Goal: Transaction & Acquisition: Purchase product/service

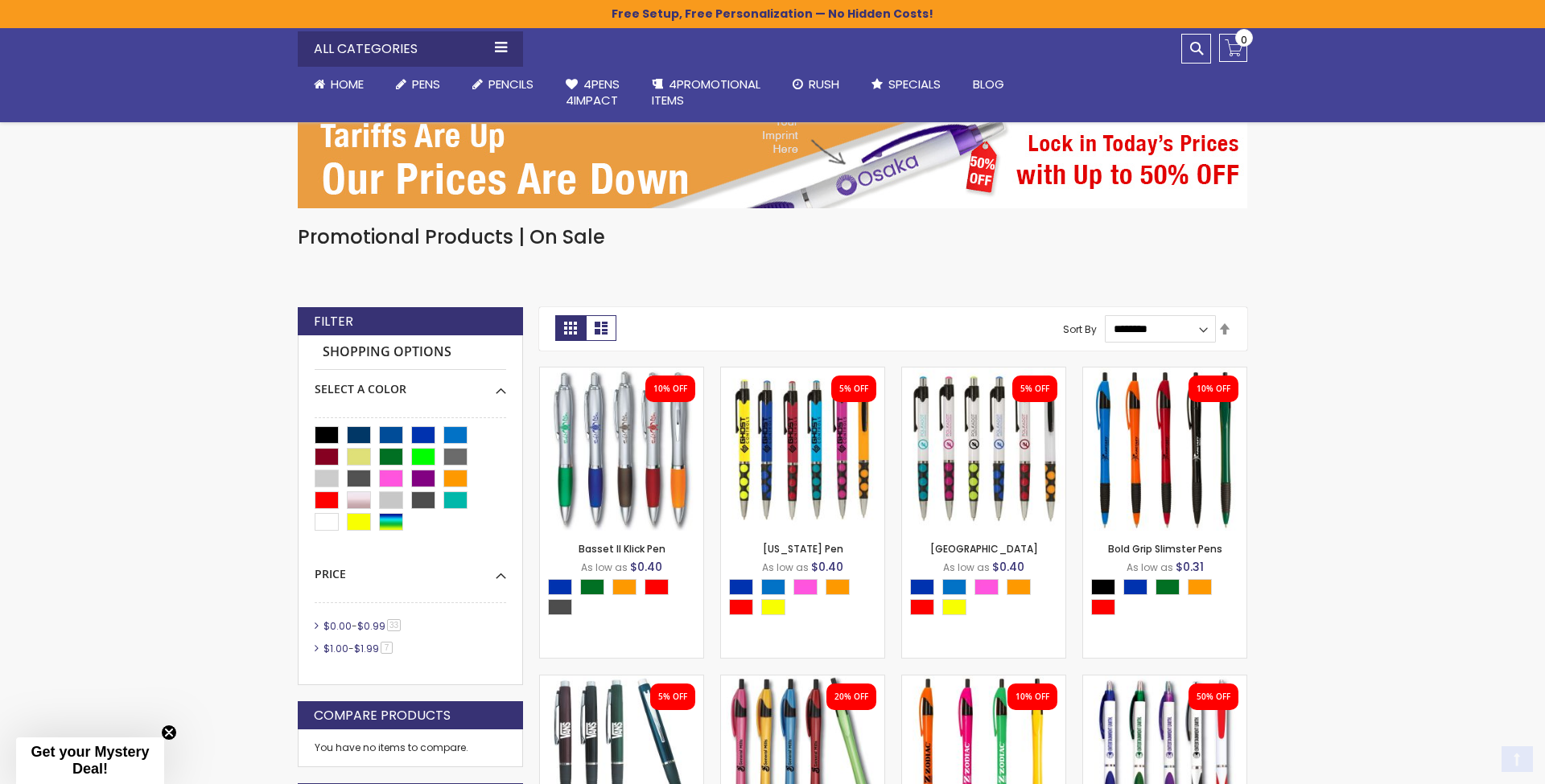
scroll to position [1092, 0]
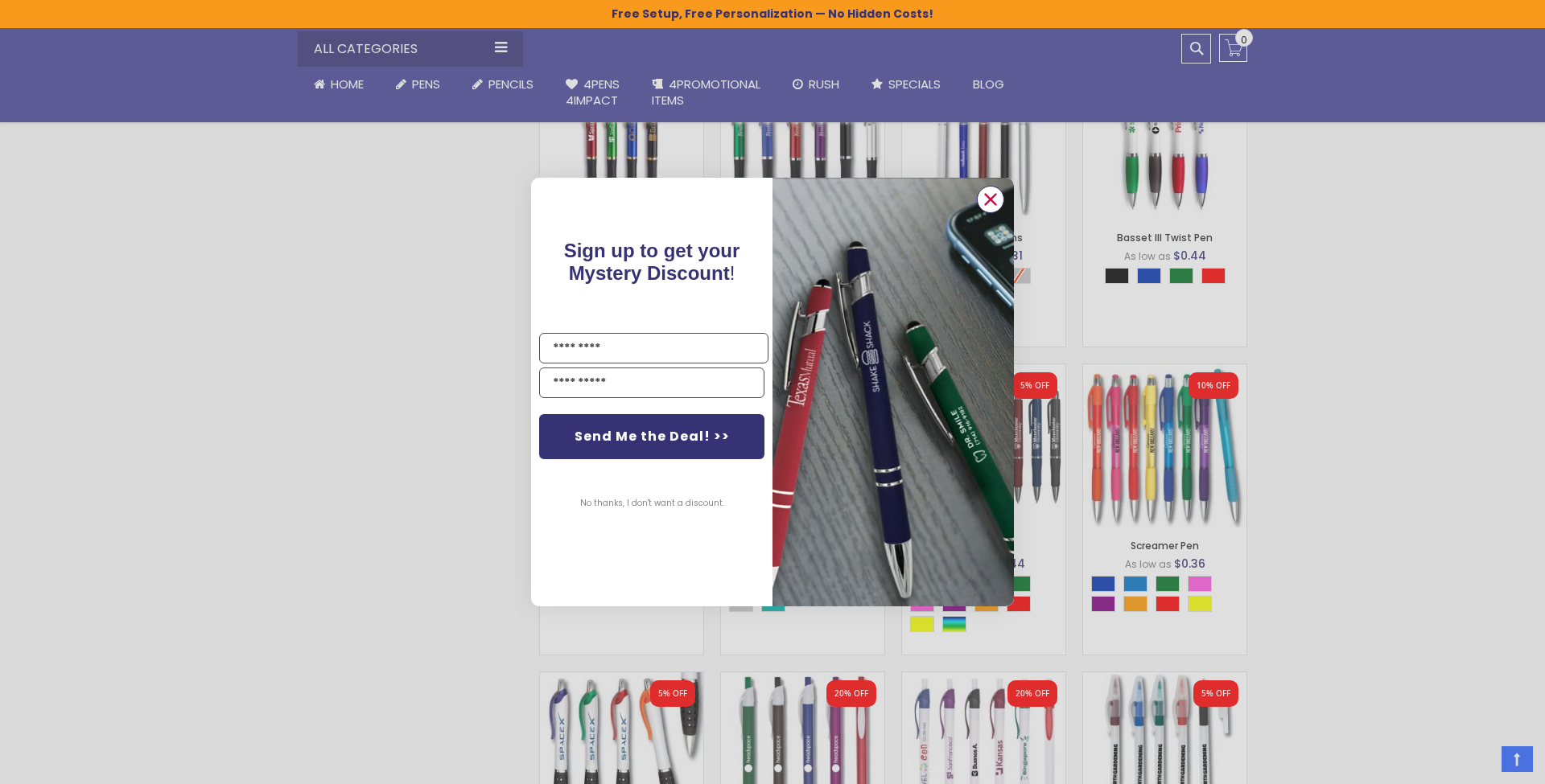
click at [990, 199] on icon "Close dialog" at bounding box center [991, 199] width 11 height 11
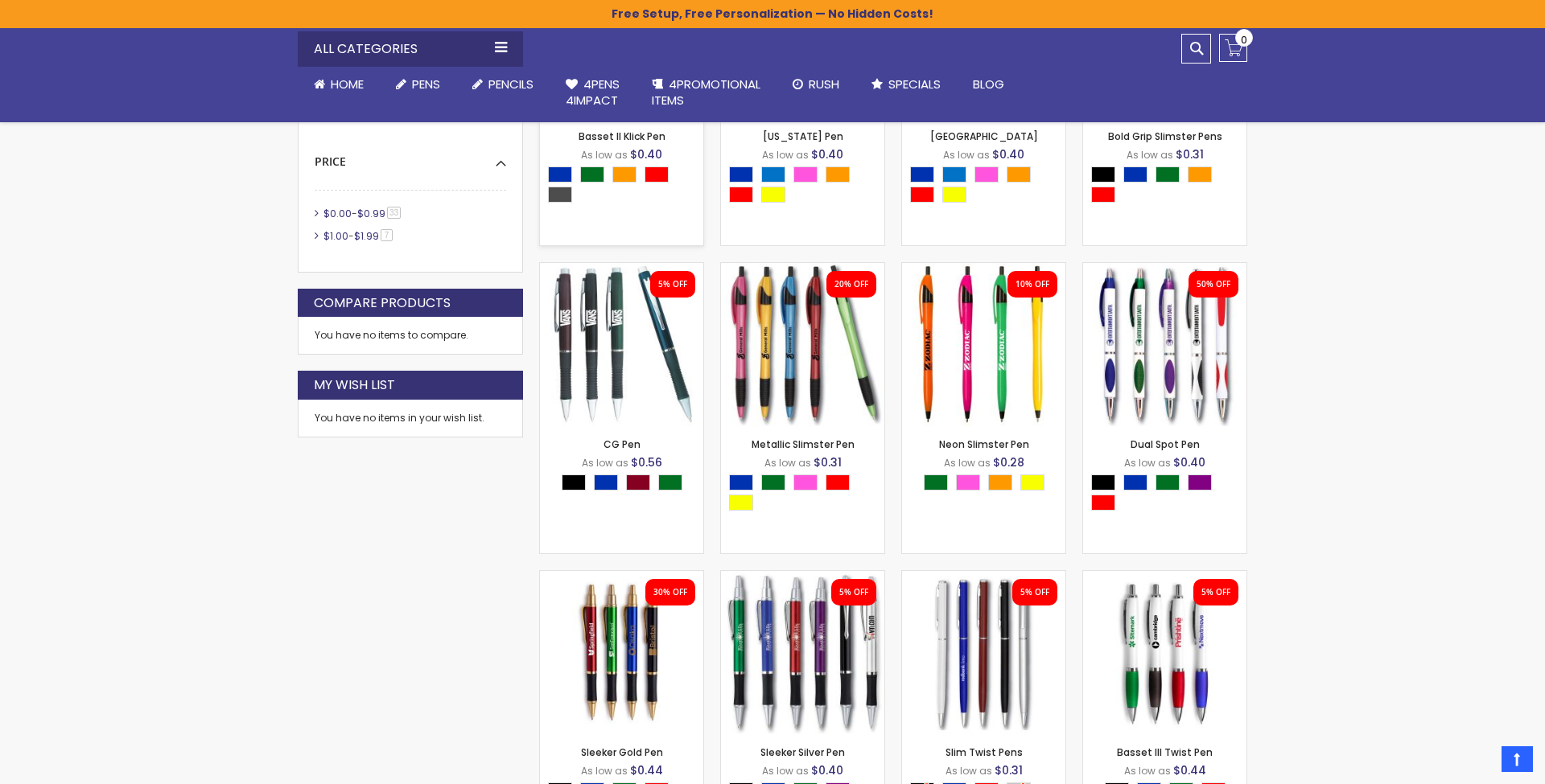
scroll to position [829, 0]
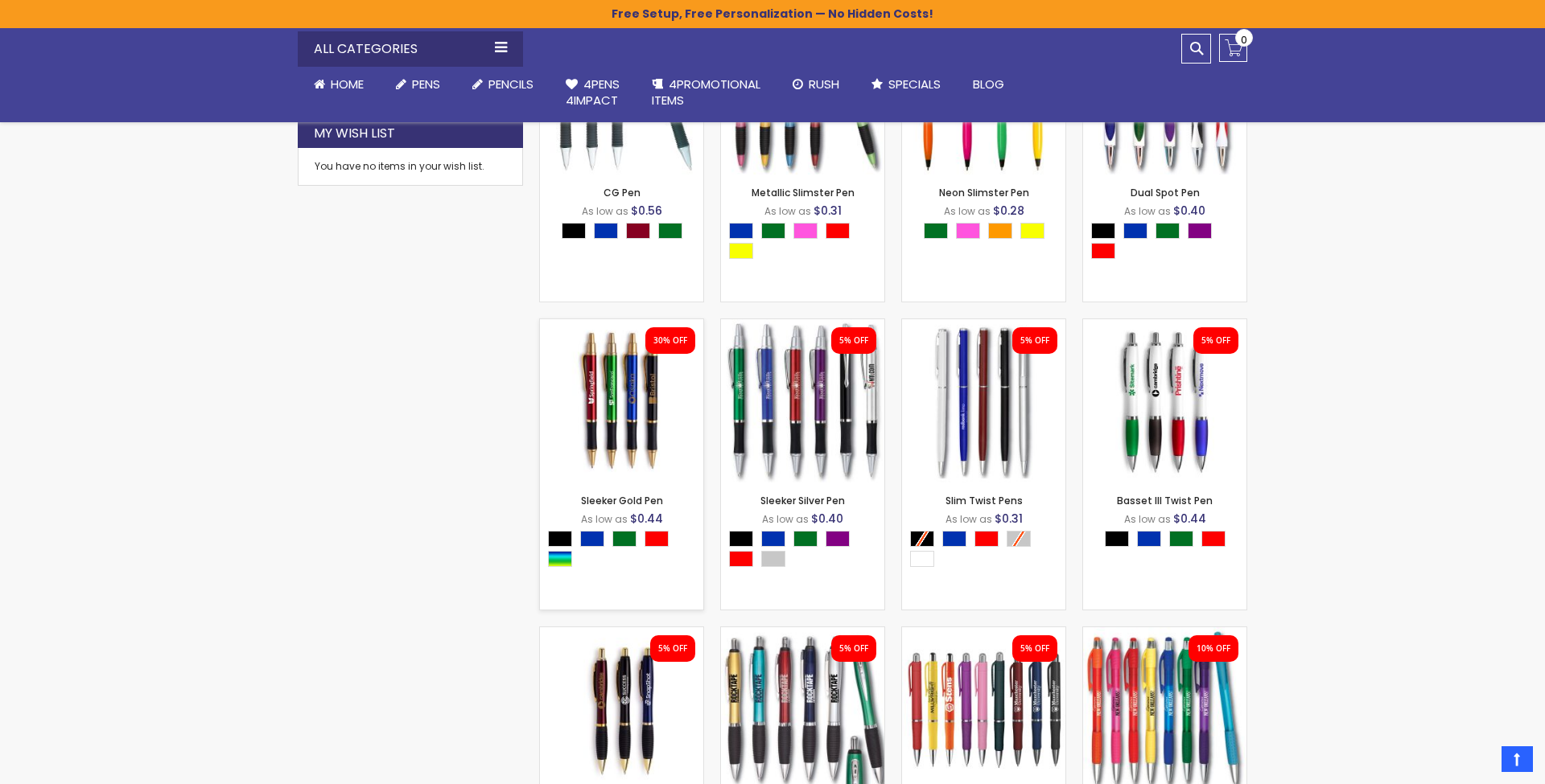
click at [654, 430] on img at bounding box center [621, 400] width 163 height 163
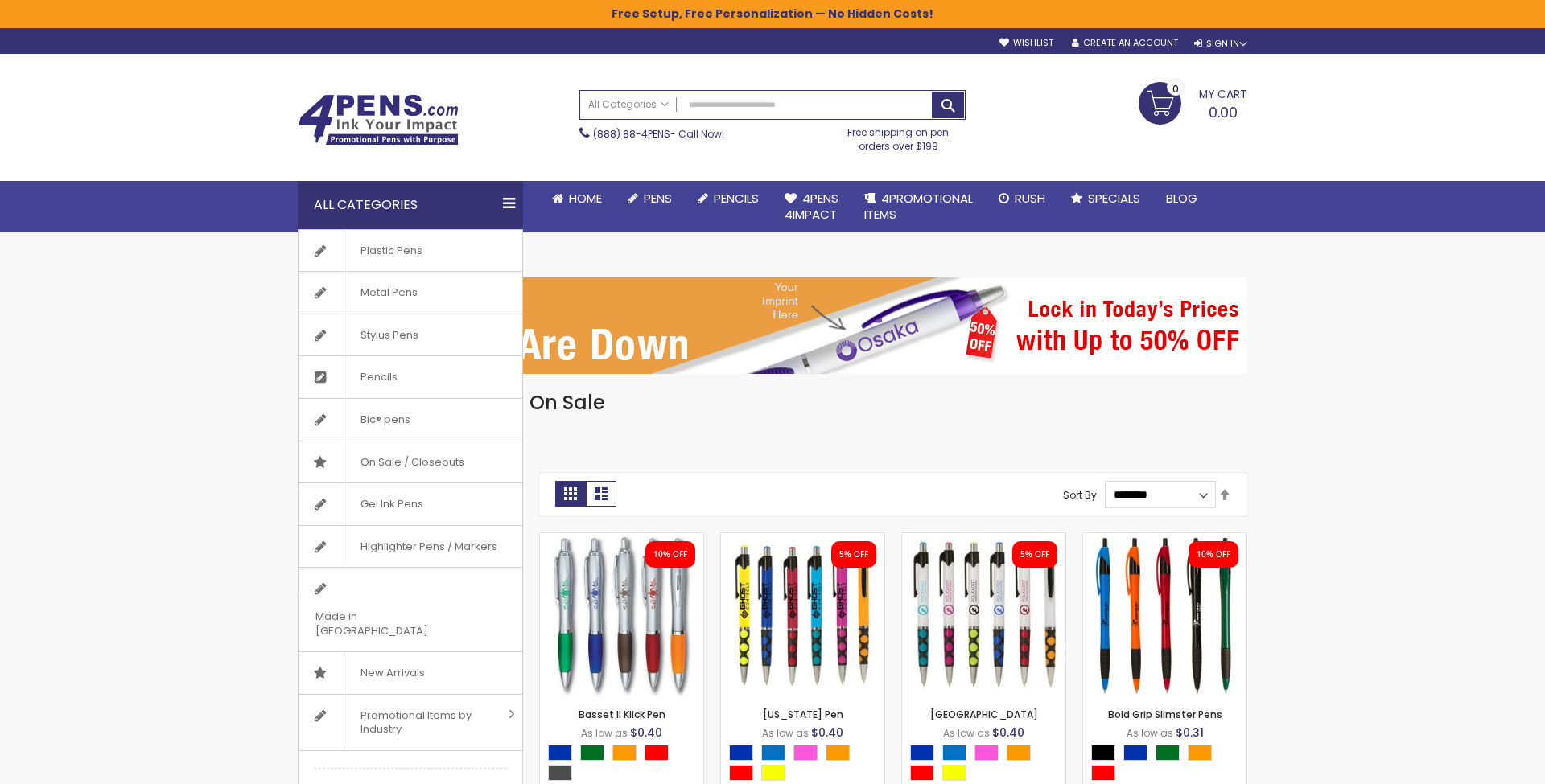
scroll to position [0, 0]
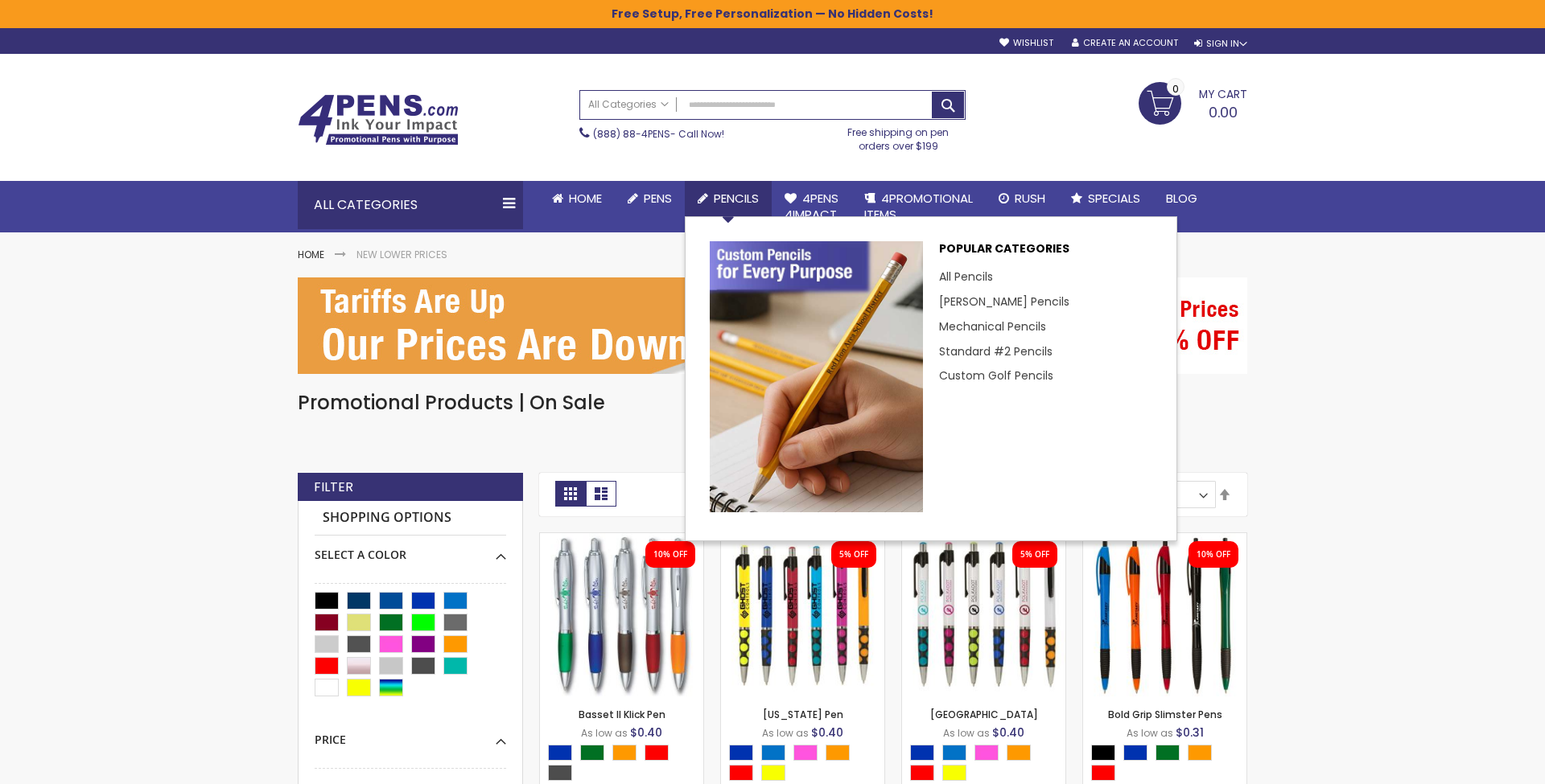
click at [716, 197] on span "Pencils" at bounding box center [737, 198] width 45 height 17
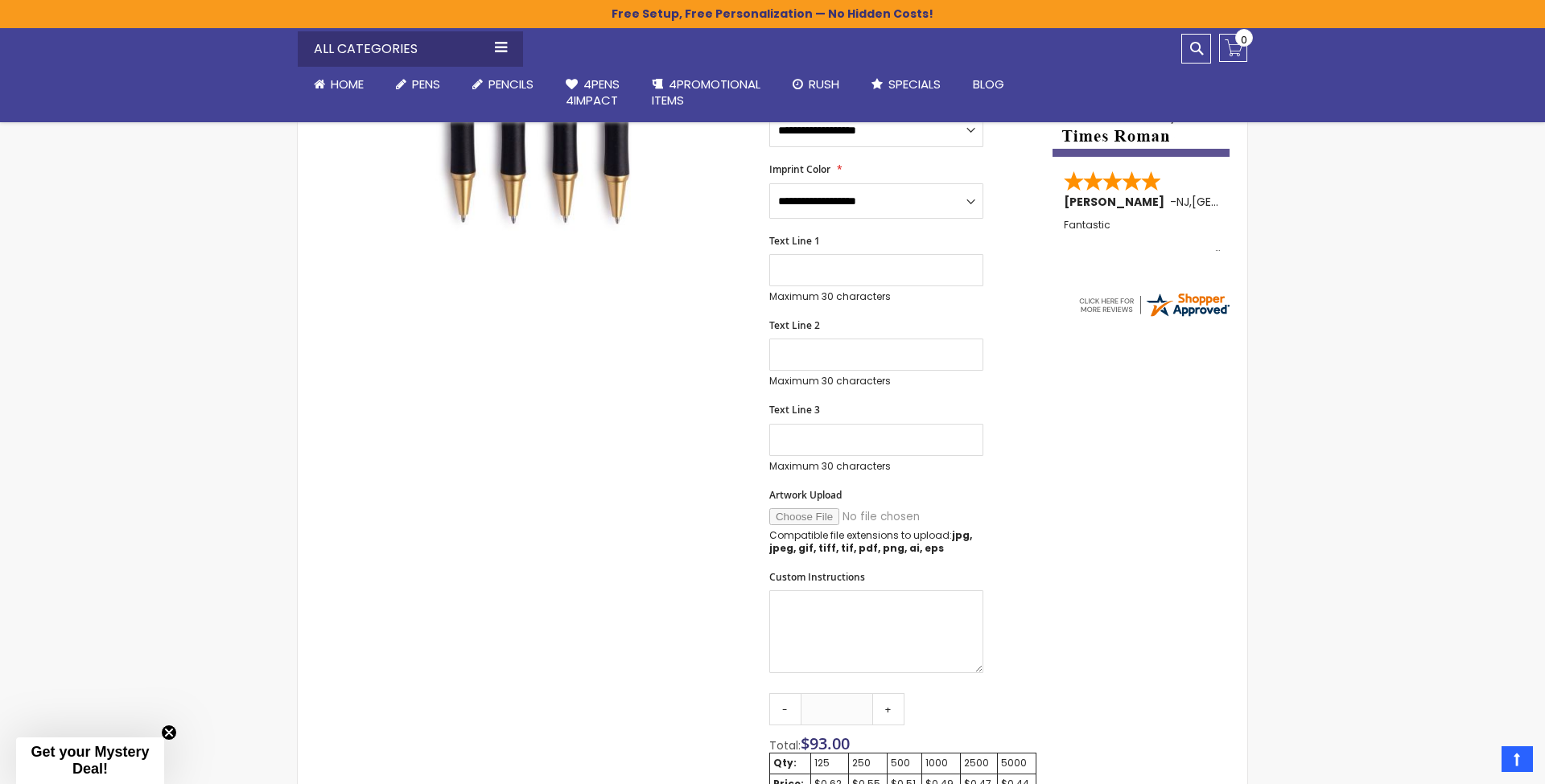
scroll to position [604, 0]
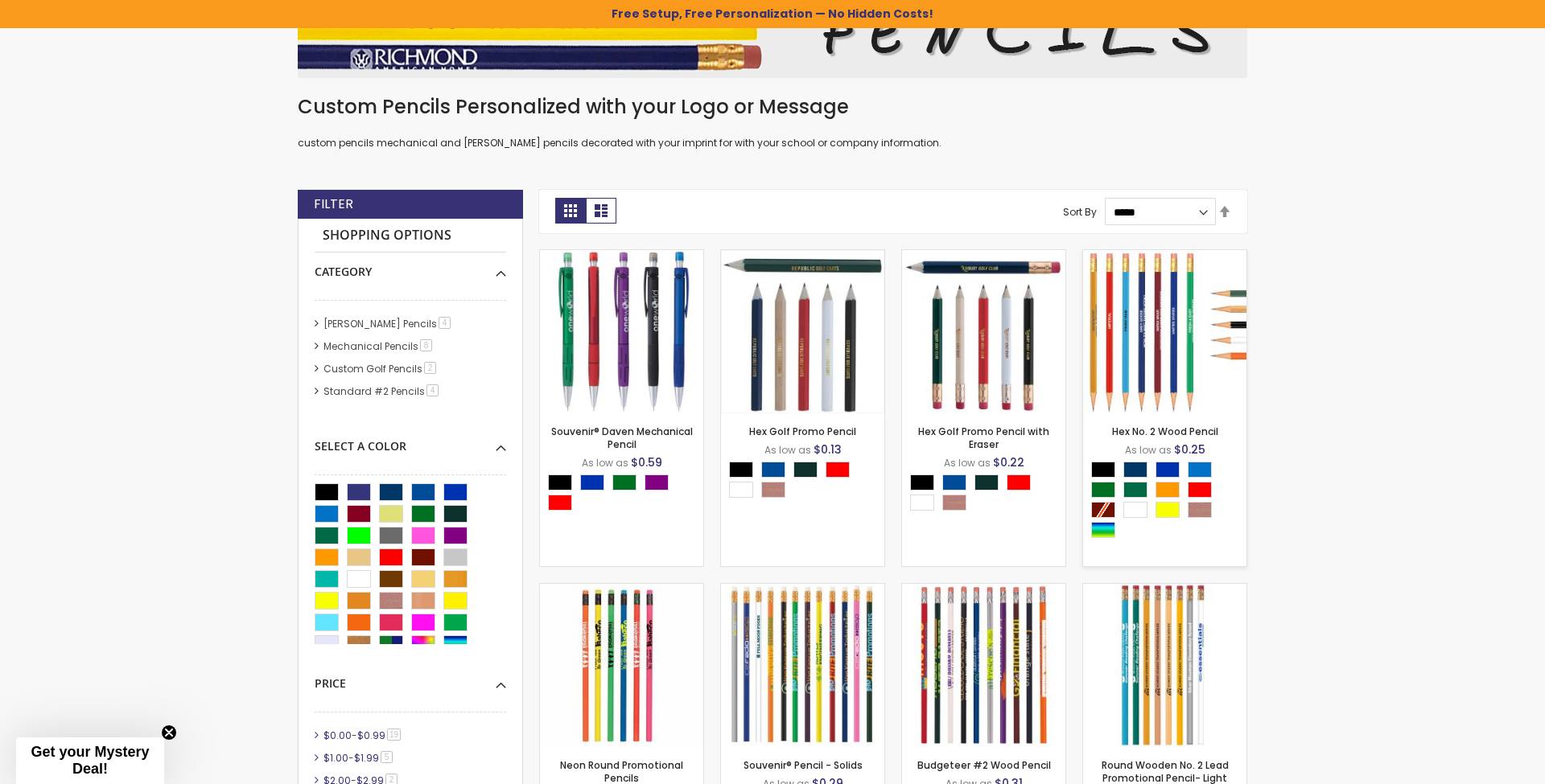
click at [1156, 346] on img at bounding box center [1164, 331] width 163 height 163
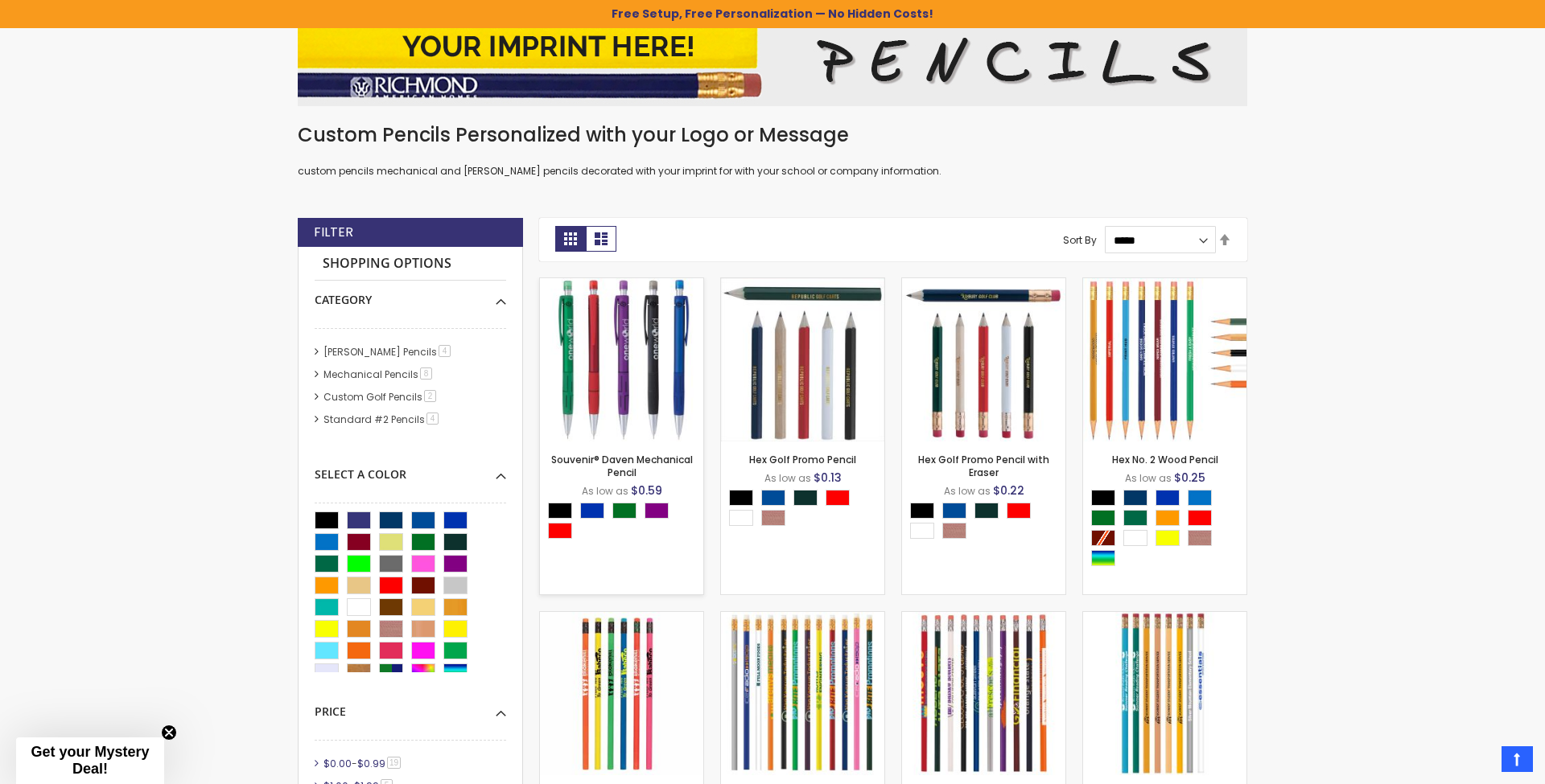
scroll to position [2, 0]
